Goal: Task Accomplishment & Management: Manage account settings

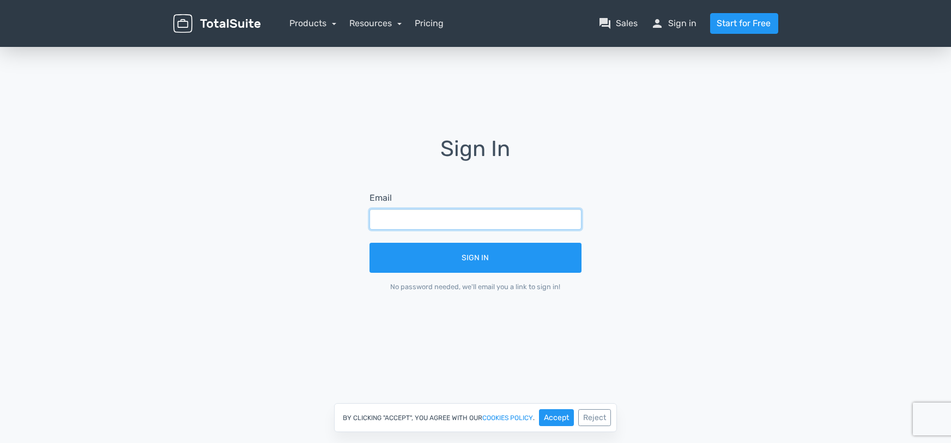
click at [421, 220] on input "text" at bounding box center [476, 219] width 212 height 21
click at [296, 185] on div "Sign In Email Sign In No password needed, we'll email you a link to sign in!" at bounding box center [475, 222] width 621 height 170
click at [396, 217] on input "text" at bounding box center [476, 219] width 212 height 21
click at [282, 180] on div "Sign In Email Sign In No password needed, we'll email you a link to sign in!" at bounding box center [475, 222] width 621 height 170
click at [491, 218] on input "text" at bounding box center [476, 219] width 212 height 21
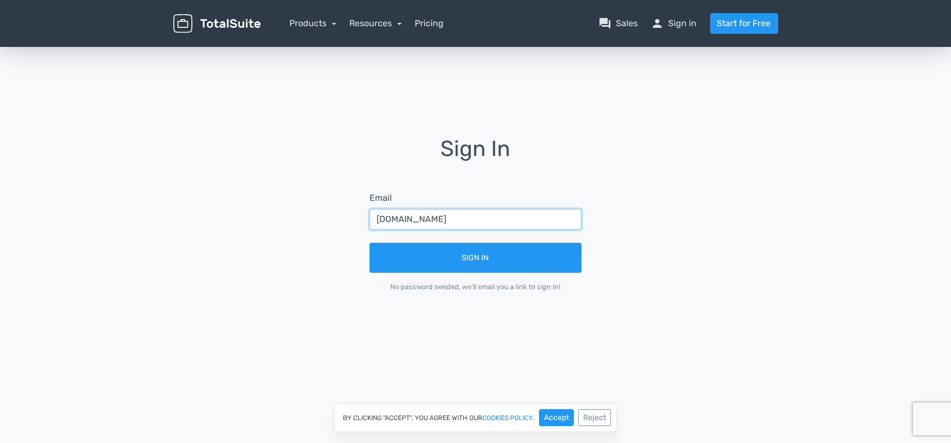
click at [432, 224] on input "[DOMAIN_NAME]" at bounding box center [476, 219] width 212 height 21
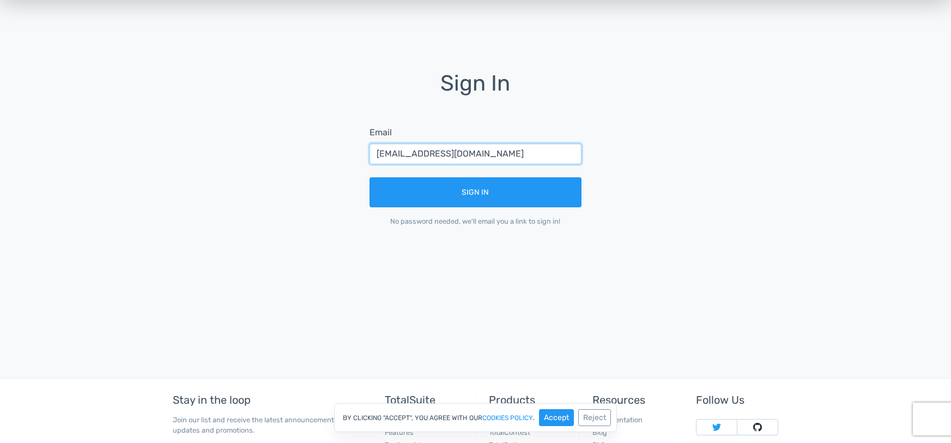
scroll to position [60, 0]
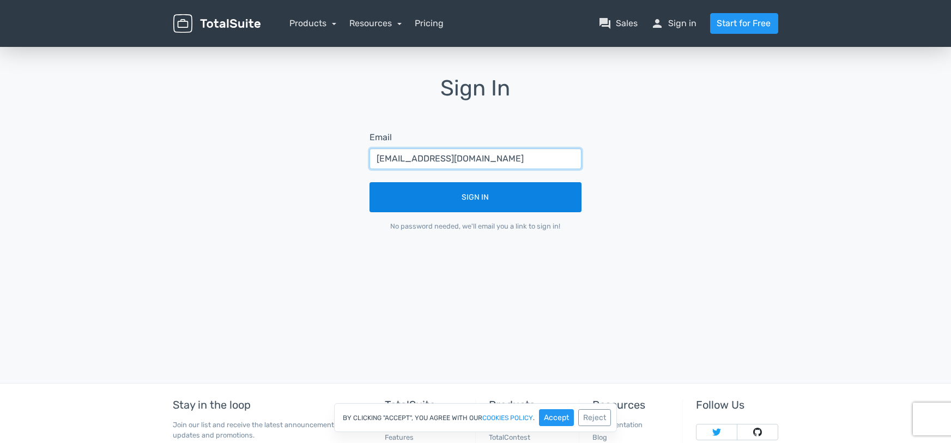
type input "[EMAIL_ADDRESS][DOMAIN_NAME]"
click at [527, 198] on button "Sign In" at bounding box center [476, 197] width 212 height 30
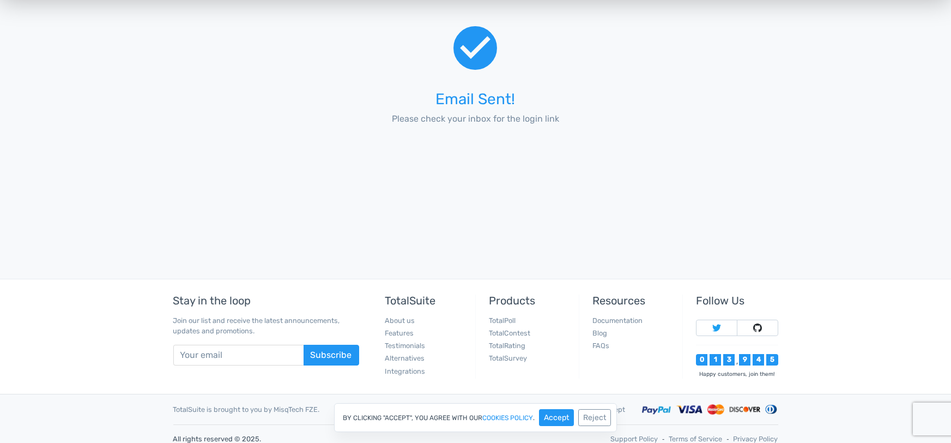
scroll to position [174, 0]
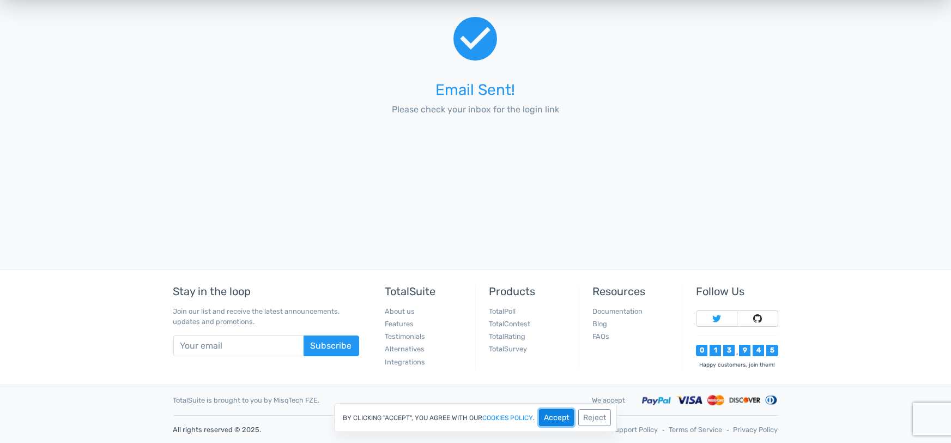
click at [568, 414] on button "Accept" at bounding box center [556, 417] width 35 height 17
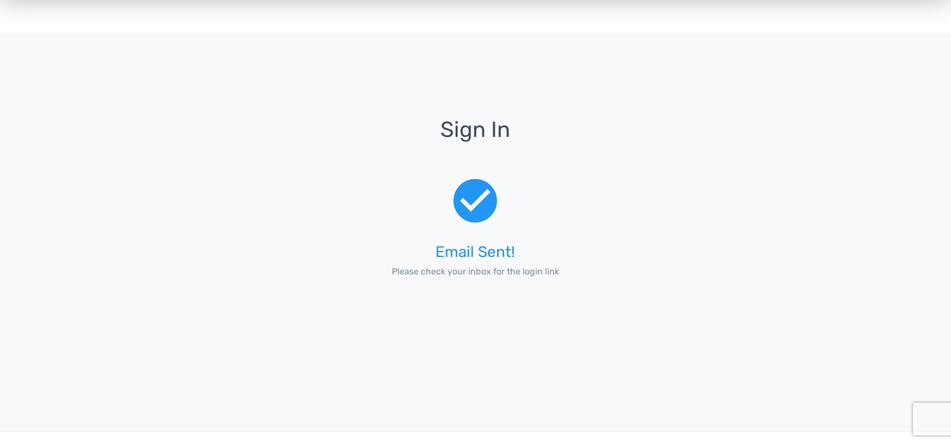
scroll to position [0, 0]
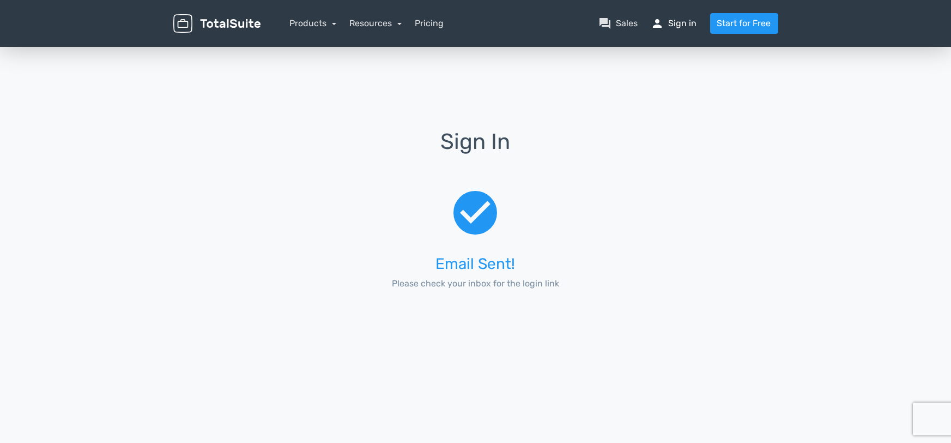
click at [682, 27] on link "person Sign in" at bounding box center [674, 23] width 46 height 13
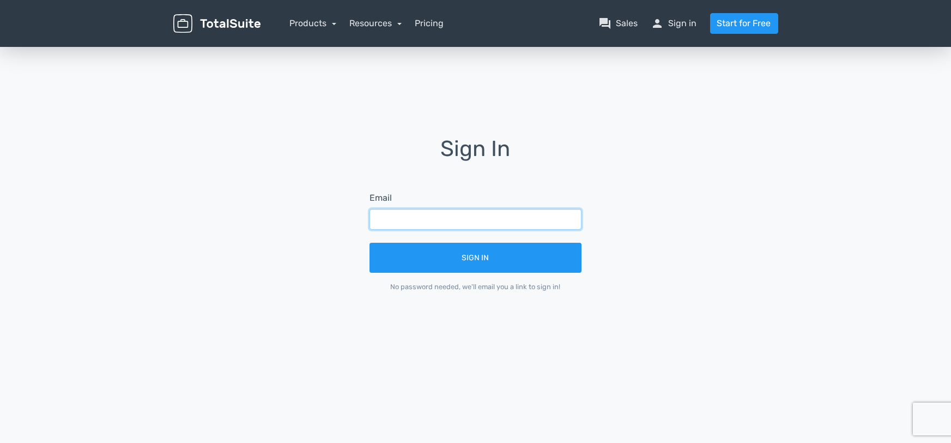
click at [407, 213] on input "text" at bounding box center [476, 219] width 212 height 21
type input "[EMAIL_ADDRESS][DOMAIN_NAME]"
click at [651, 198] on div "Sign In Email [EMAIL_ADDRESS][DOMAIN_NAME] Sign In No password needed, we'll em…" at bounding box center [475, 222] width 621 height 170
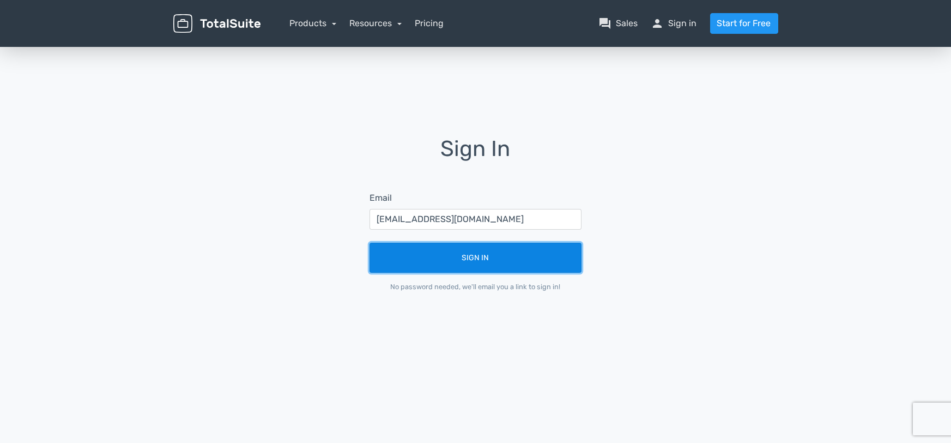
click at [529, 267] on button "Sign In" at bounding box center [476, 258] width 212 height 30
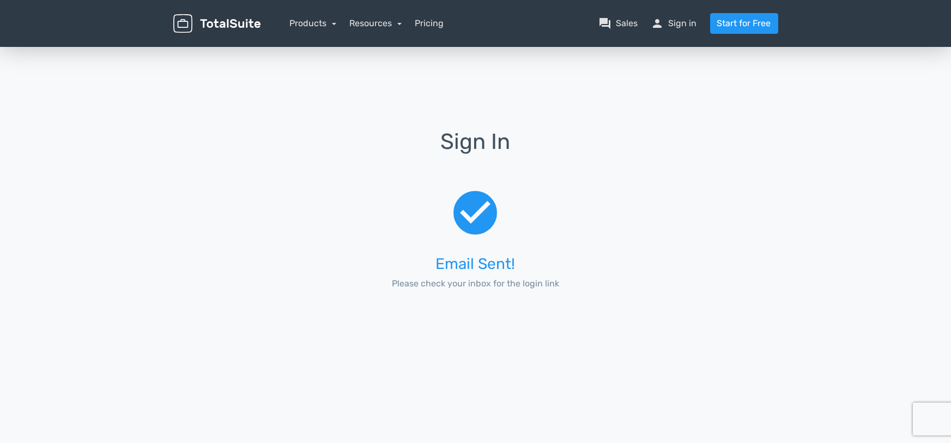
click at [761, 106] on div "Sign In check_circle Email Sent! Please check your inbox for the login link" at bounding box center [475, 222] width 621 height 354
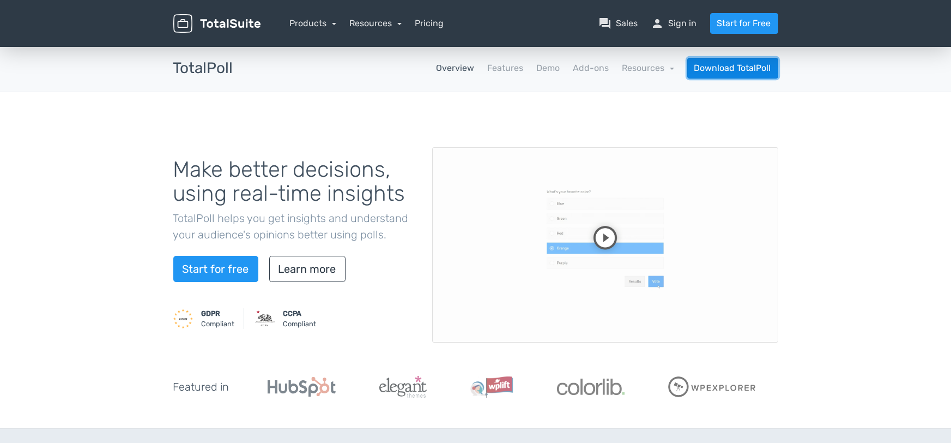
click at [745, 69] on link "Download TotalPoll" at bounding box center [732, 68] width 91 height 21
